Goal: Information Seeking & Learning: Learn about a topic

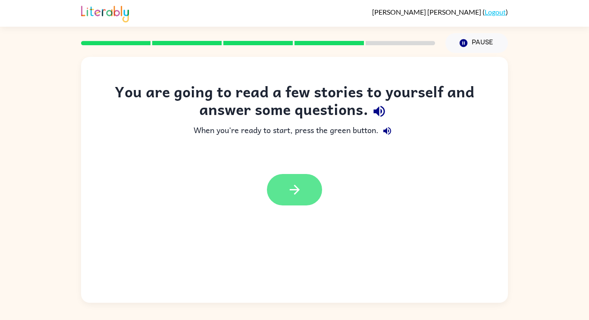
click at [293, 177] on button "button" at bounding box center [294, 189] width 55 height 31
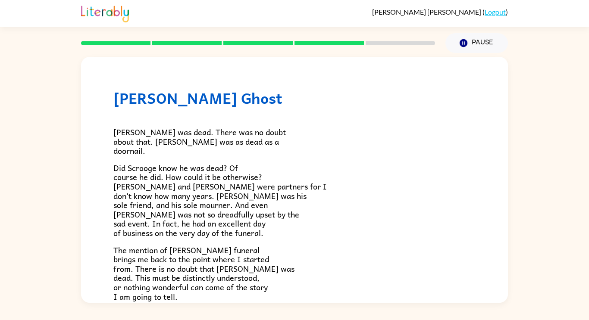
click at [361, 177] on p "Did Scrooge know he was dead? Of course he did. How could it be otherwise? [PER…" at bounding box center [294, 200] width 362 height 75
click at [378, 139] on p "[PERSON_NAME] was dead. There was no doubt about that. [PERSON_NAME] was as dea…" at bounding box center [294, 142] width 362 height 28
click at [381, 133] on p "[PERSON_NAME] was dead. There was no doubt about that. [PERSON_NAME] was as dea…" at bounding box center [294, 142] width 362 height 28
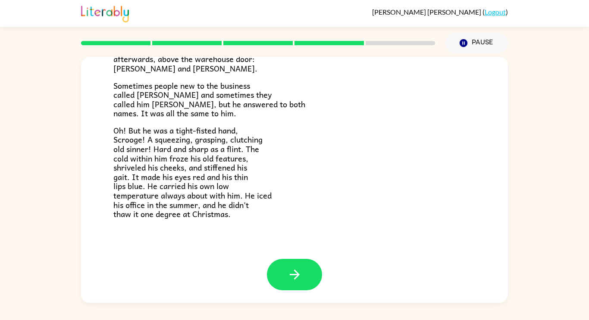
scroll to position [274, 0]
click at [312, 280] on button "button" at bounding box center [294, 274] width 55 height 31
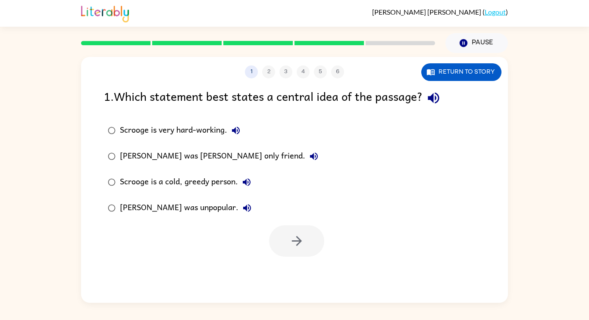
scroll to position [0, 0]
click at [313, 271] on div "1 2 3 4 5 6 Return to story 1 . Which statement best states a central idea of t…" at bounding box center [294, 180] width 427 height 246
click at [201, 183] on div "Scrooge is a cold, greedy person." at bounding box center [187, 182] width 135 height 17
click at [290, 231] on button "button" at bounding box center [296, 241] width 55 height 31
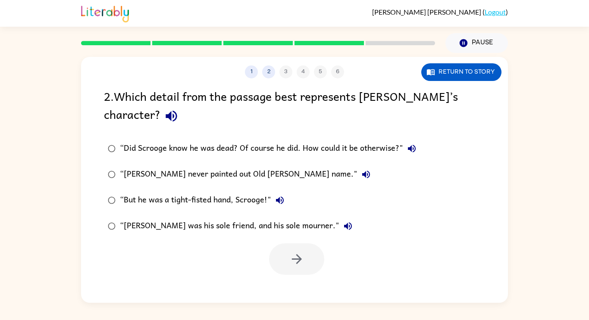
click at [293, 253] on div at bounding box center [296, 259] width 55 height 31
click at [245, 199] on div "“But he was a tight-fisted hand, Scrooge!"" at bounding box center [204, 200] width 169 height 17
click at [290, 266] on icon "button" at bounding box center [296, 259] width 15 height 15
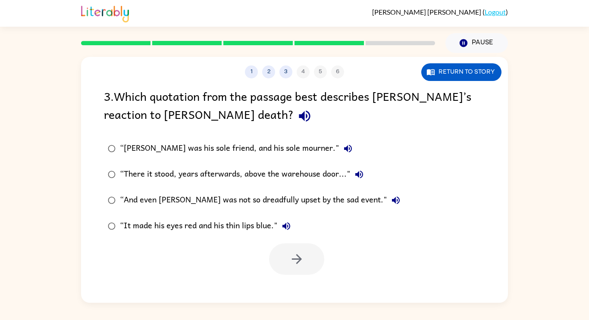
click at [335, 200] on div "“And even [PERSON_NAME] was not so dreadfully upset by the sad event."" at bounding box center [262, 200] width 285 height 17
click at [295, 272] on button "button" at bounding box center [296, 259] width 55 height 31
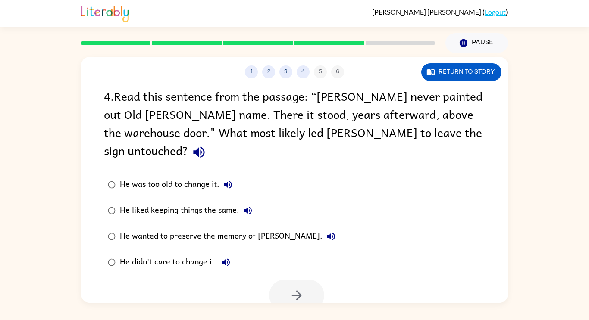
click at [138, 254] on div "He didn't care to change it." at bounding box center [177, 262] width 115 height 17
click at [298, 280] on button "button" at bounding box center [296, 295] width 55 height 31
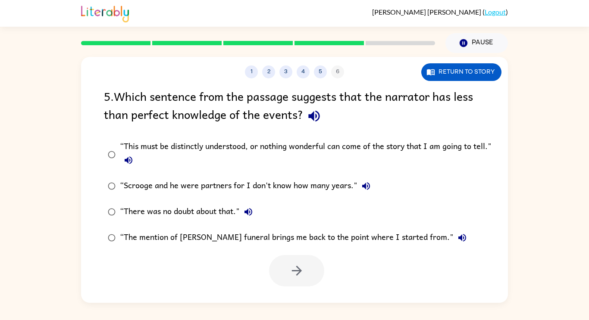
click at [226, 215] on div "“There was no doubt about that."" at bounding box center [188, 212] width 137 height 17
click at [302, 268] on icon "button" at bounding box center [296, 271] width 15 height 15
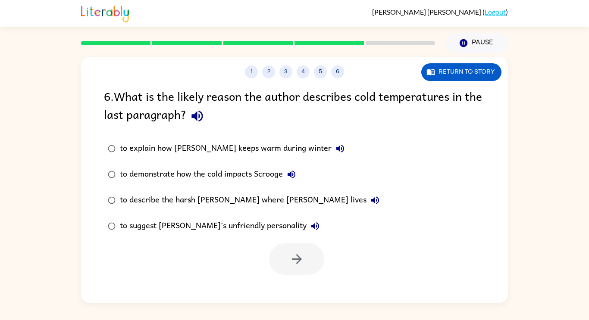
click at [273, 154] on div "to explain how [PERSON_NAME] keeps warm during winter" at bounding box center [234, 148] width 229 height 17
click at [283, 254] on button "button" at bounding box center [296, 259] width 55 height 31
click at [282, 245] on div at bounding box center [296, 259] width 55 height 31
